Goal: Transaction & Acquisition: Purchase product/service

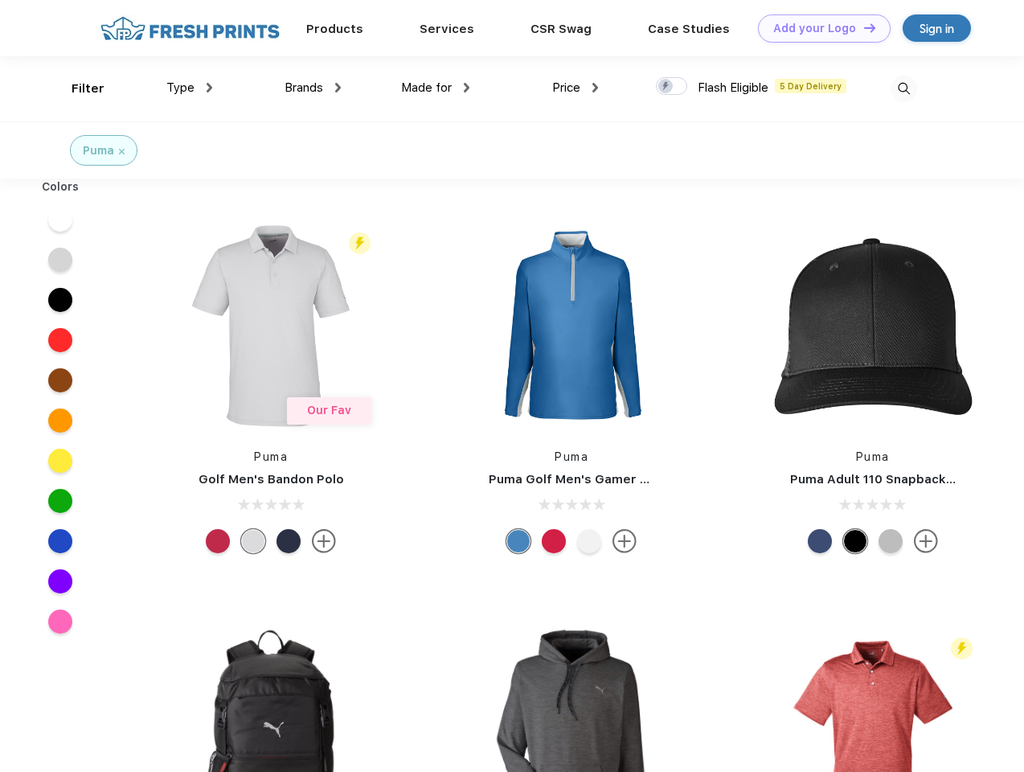
scroll to position [1, 0]
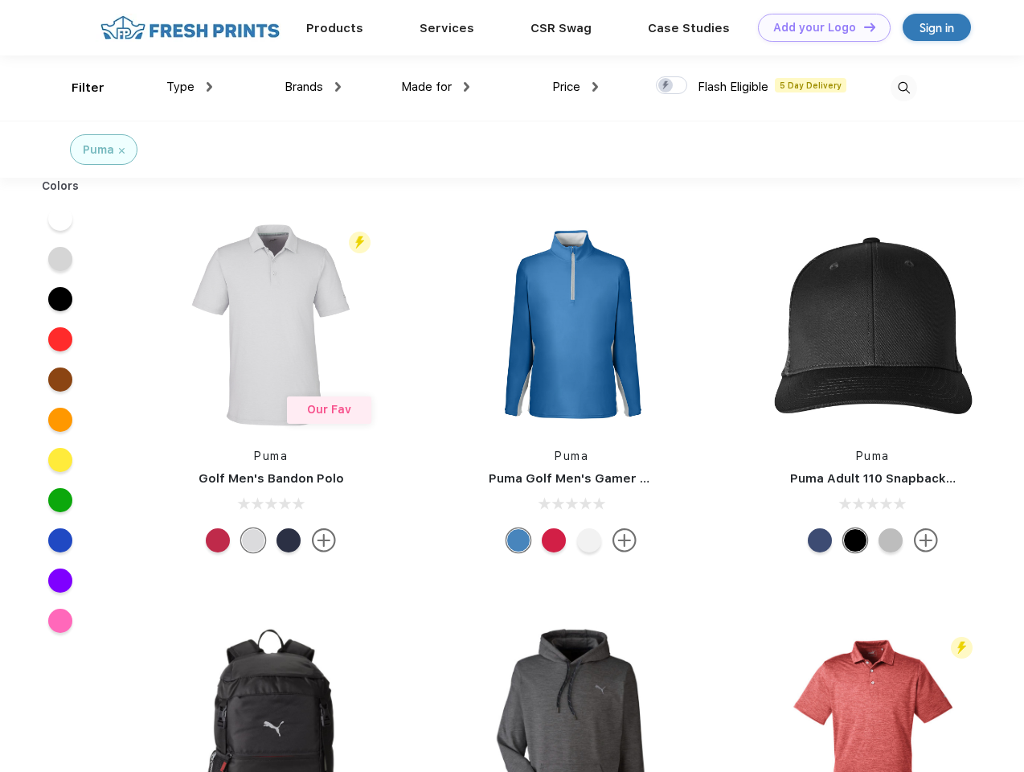
click at [818, 27] on link "Add your Logo Design Tool" at bounding box center [824, 28] width 133 height 28
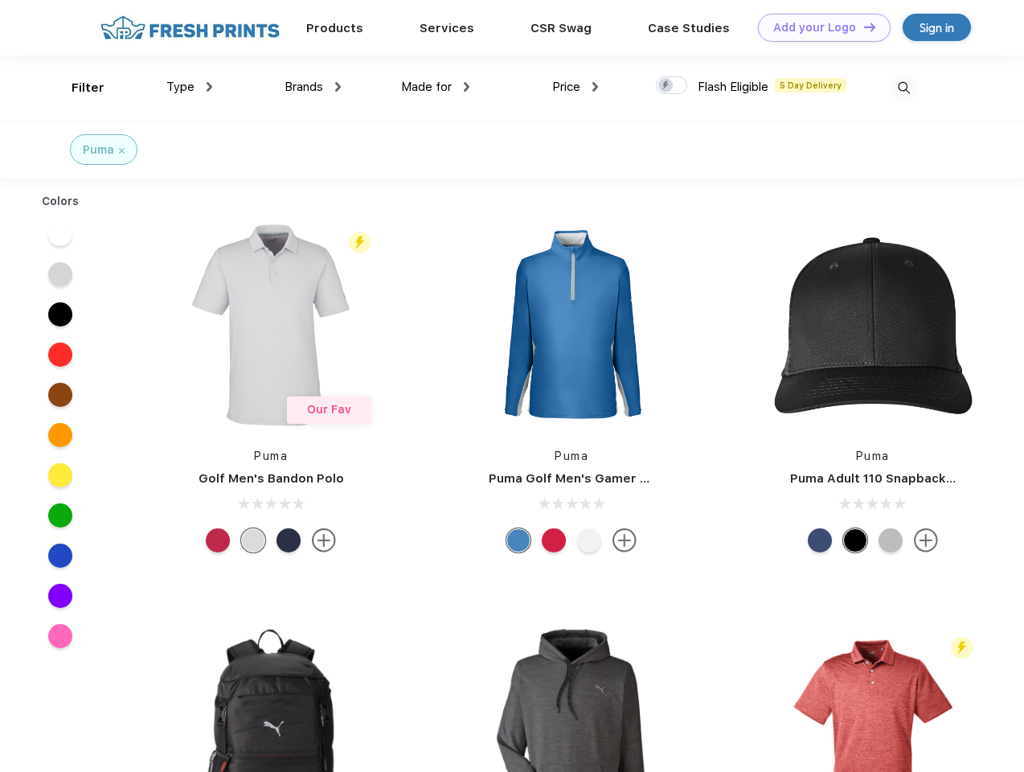
click at [0, 0] on div "Design Tool" at bounding box center [0, 0] width 0 height 0
click at [863, 27] on link "Add your Logo Design Tool" at bounding box center [824, 28] width 133 height 28
click at [77, 88] on div "Filter" at bounding box center [88, 88] width 33 height 18
click at [190, 87] on span "Type" at bounding box center [180, 87] width 28 height 14
click at [313, 87] on span "Brands" at bounding box center [304, 87] width 39 height 14
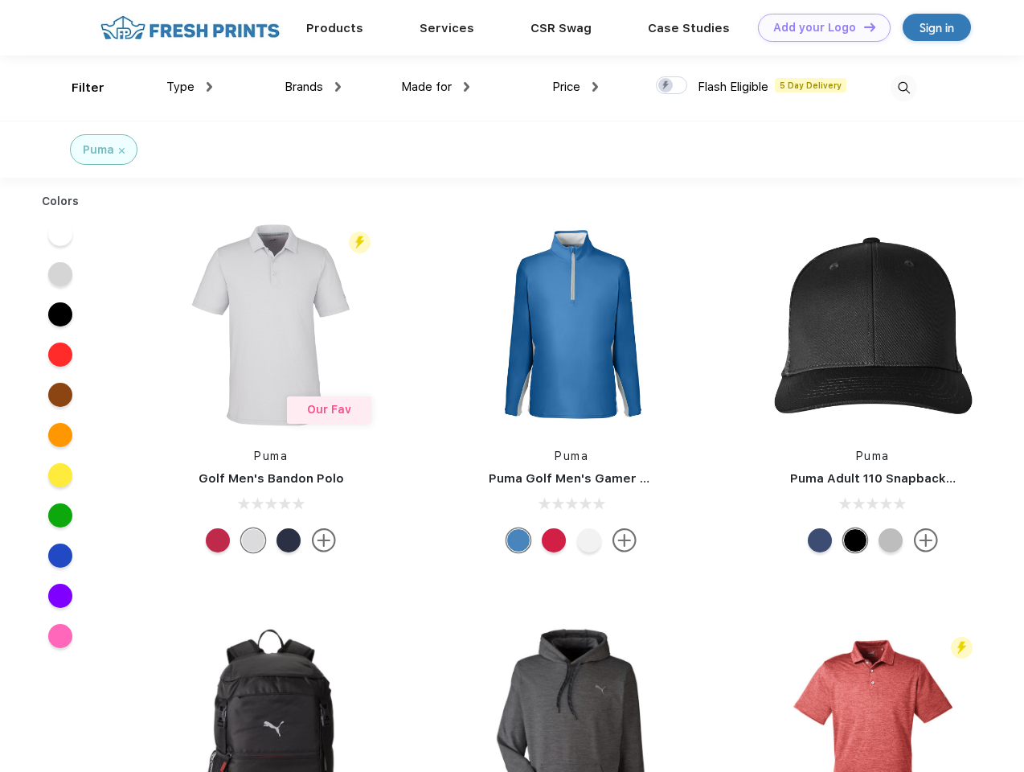
click at [436, 87] on span "Made for" at bounding box center [426, 87] width 51 height 14
click at [576, 87] on span "Price" at bounding box center [566, 87] width 28 height 14
click at [672, 86] on div at bounding box center [671, 85] width 31 height 18
click at [666, 86] on input "checkbox" at bounding box center [661, 81] width 10 height 10
click at [904, 88] on img at bounding box center [904, 88] width 27 height 27
